Goal: Information Seeking & Learning: Learn about a topic

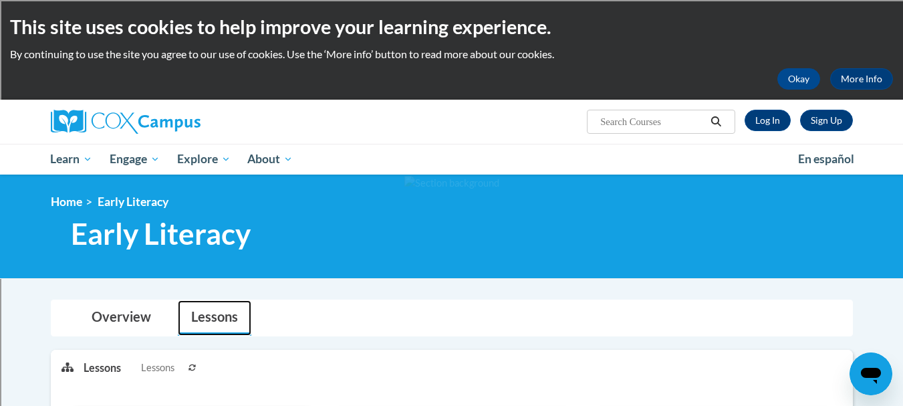
click at [190, 321] on link "Lessons" at bounding box center [214, 317] width 73 height 35
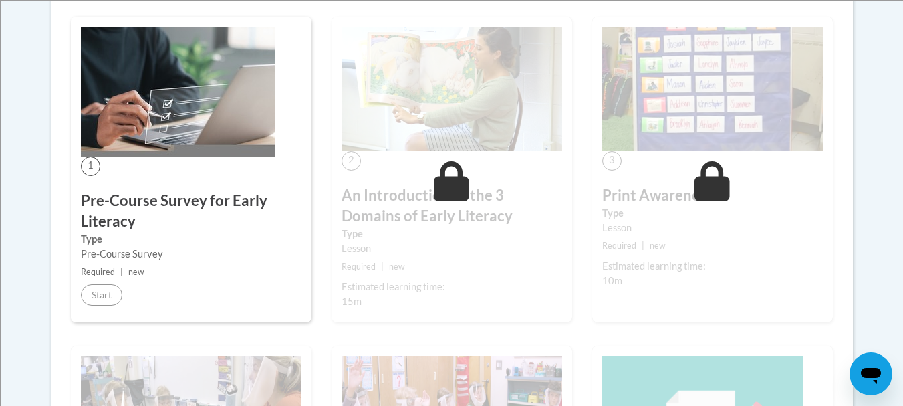
scroll to position [334, 0]
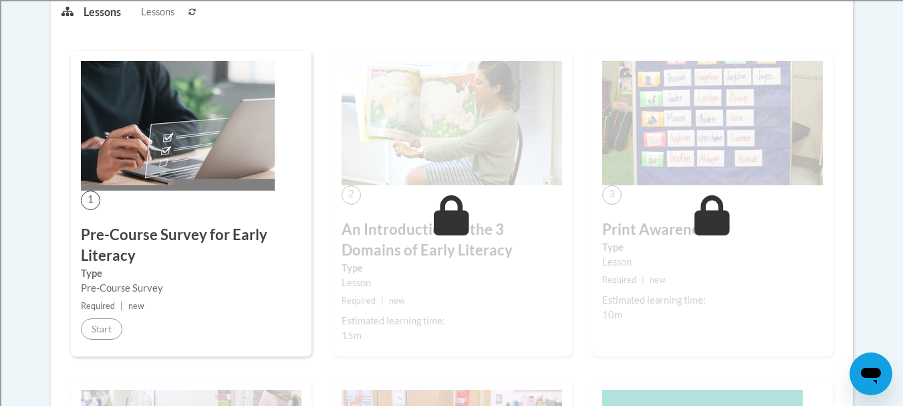
scroll to position [462, 0]
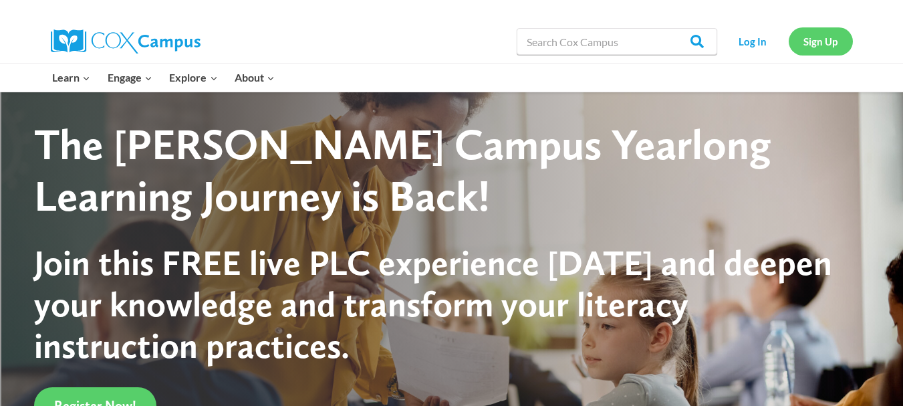
click at [804, 44] on link "Sign Up" at bounding box center [820, 40] width 64 height 27
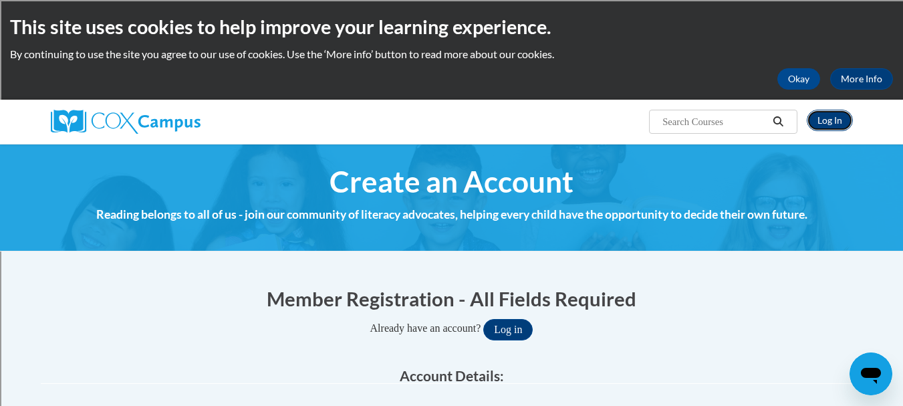
click at [816, 120] on link "Log In" at bounding box center [829, 120] width 46 height 21
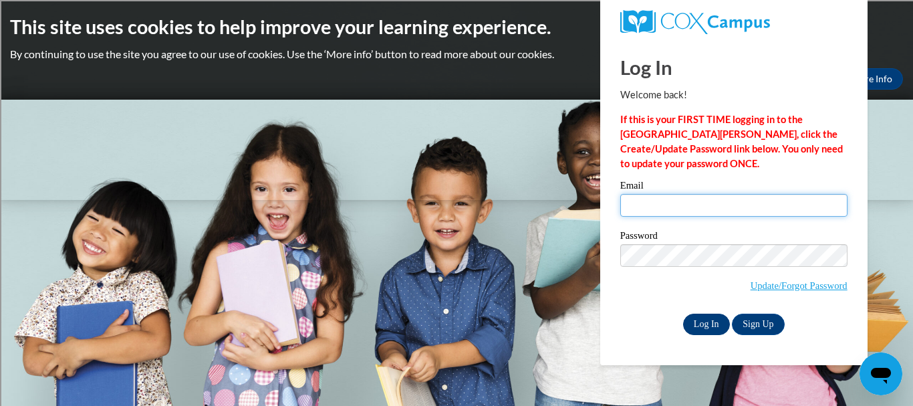
type input "tmaas@wwusd.org"
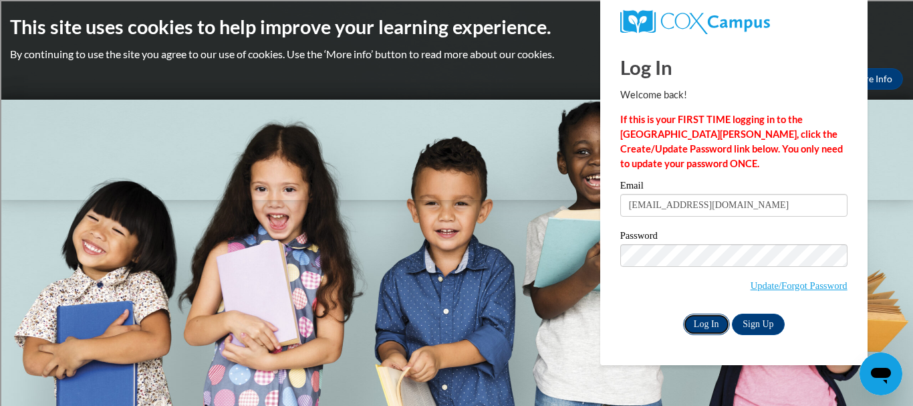
click at [692, 322] on input "Log In" at bounding box center [706, 323] width 47 height 21
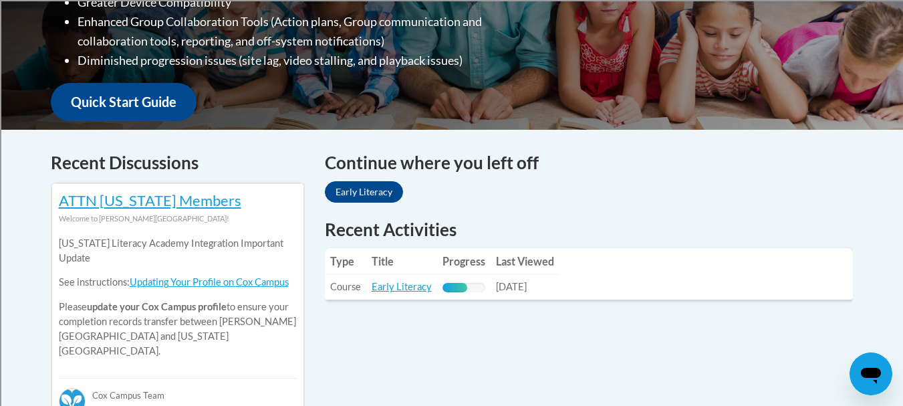
scroll to position [469, 0]
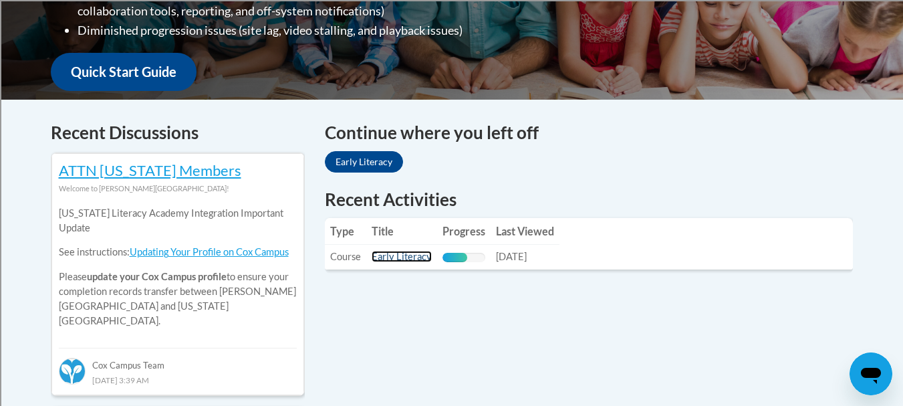
click at [410, 257] on link "Early Literacy" at bounding box center [401, 256] width 60 height 11
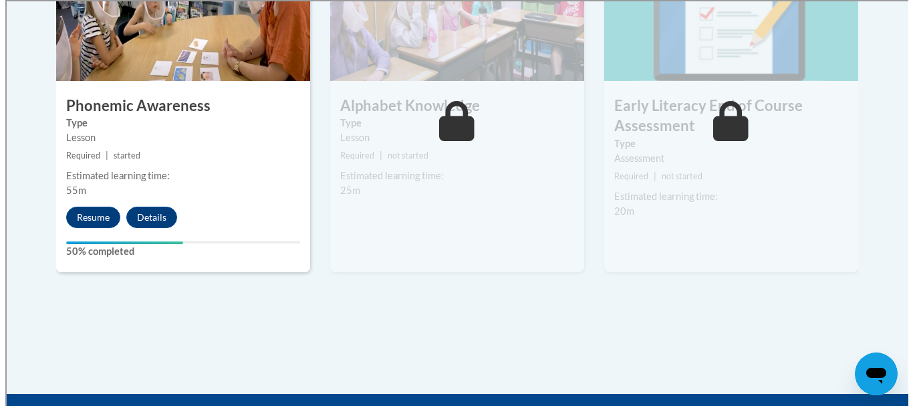
scroll to position [869, 0]
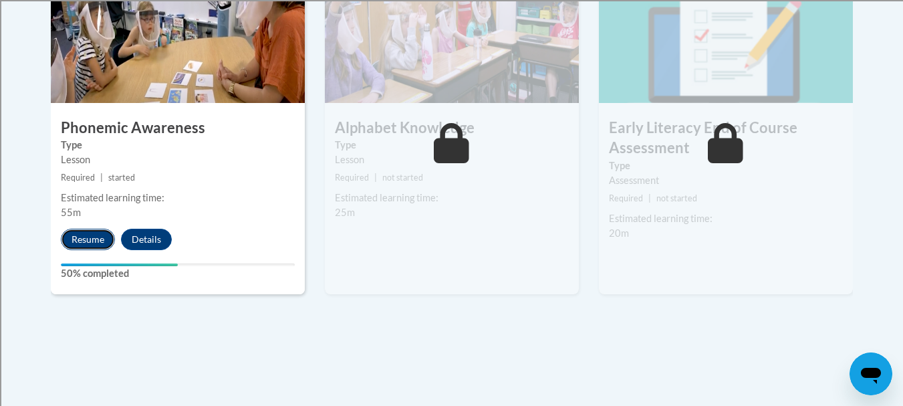
click at [93, 236] on button "Resume" at bounding box center [88, 238] width 54 height 21
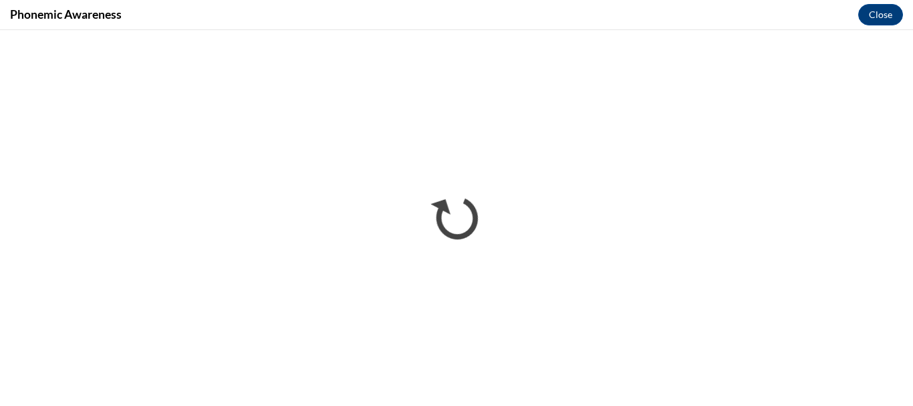
scroll to position [0, 0]
